Goal: Find specific page/section: Find specific page/section

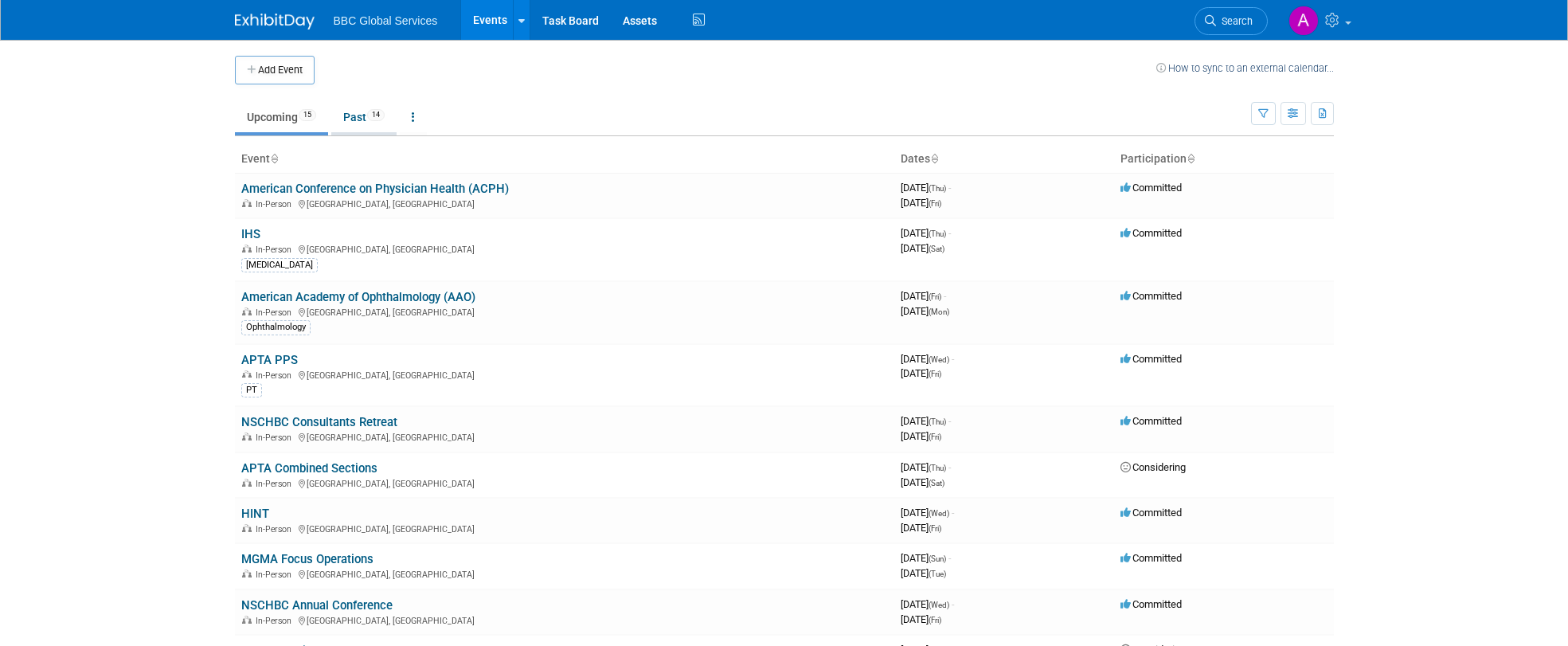
click at [368, 115] on link "Past 14" at bounding box center [364, 117] width 65 height 30
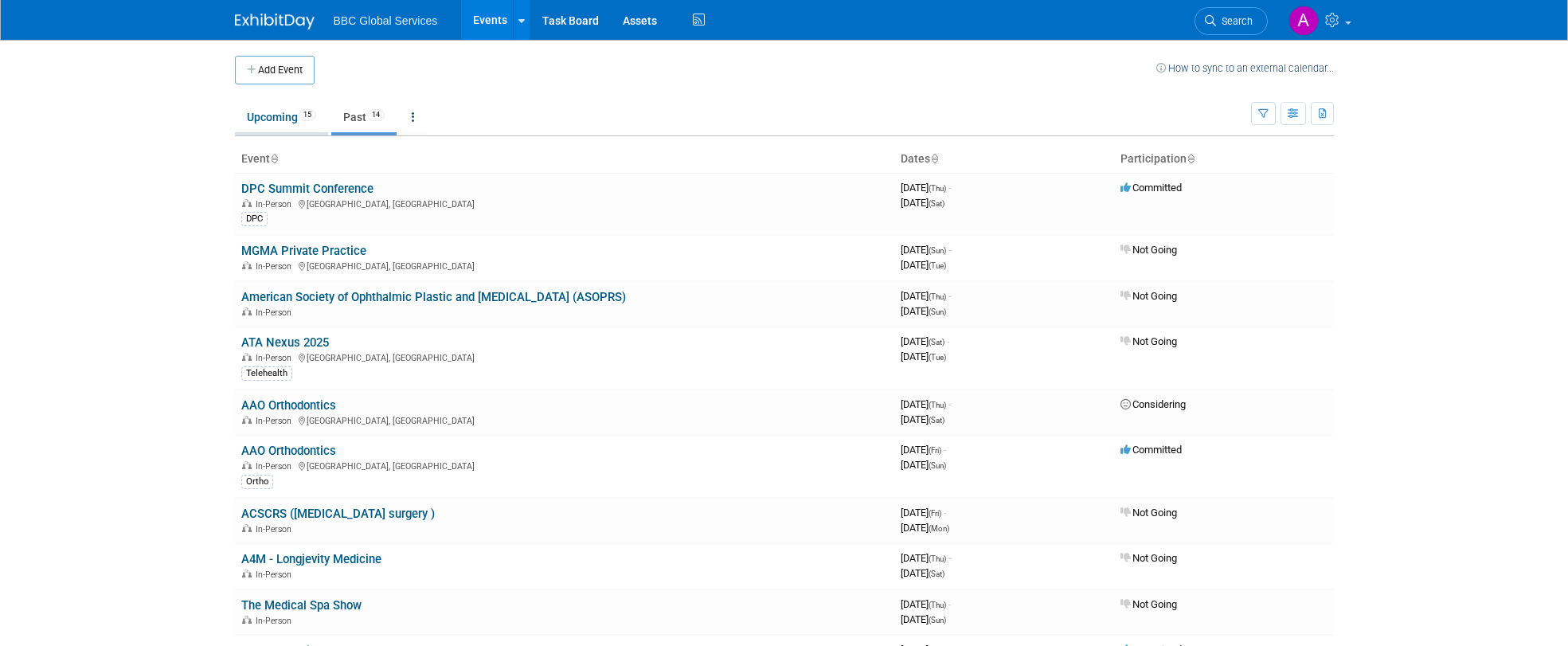
click at [272, 123] on link "Upcoming 15" at bounding box center [281, 117] width 93 height 30
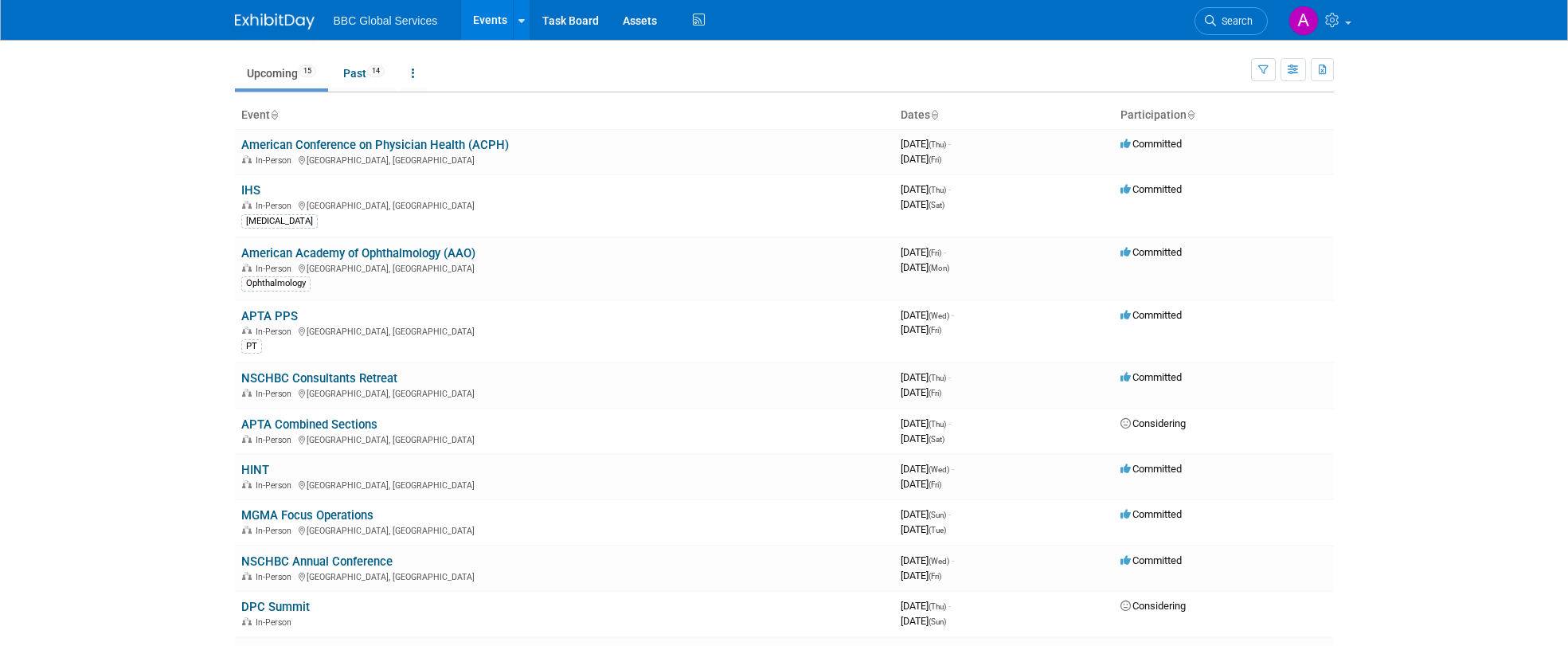
scroll to position [44, 0]
click at [359, 73] on link "Past 14" at bounding box center [364, 72] width 65 height 30
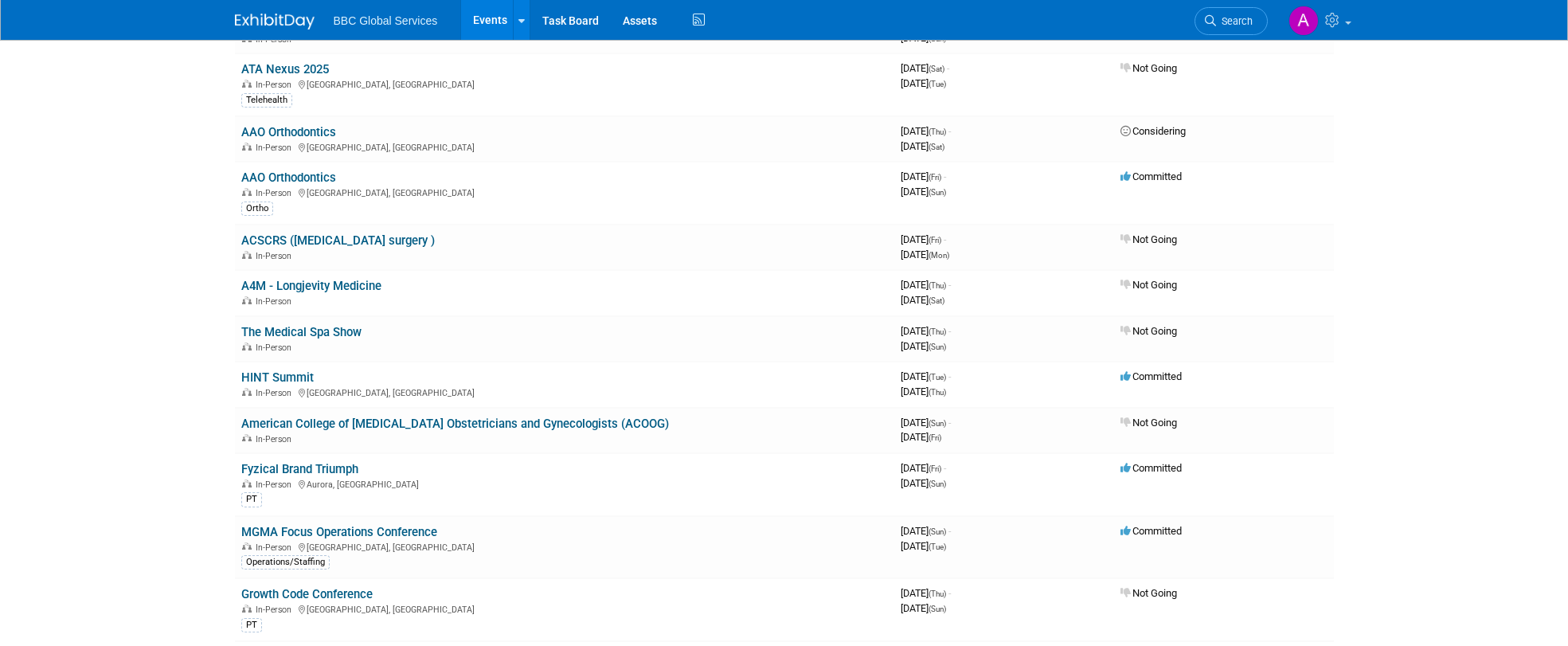
scroll to position [281, 0]
